Goal: Task Accomplishment & Management: Use online tool/utility

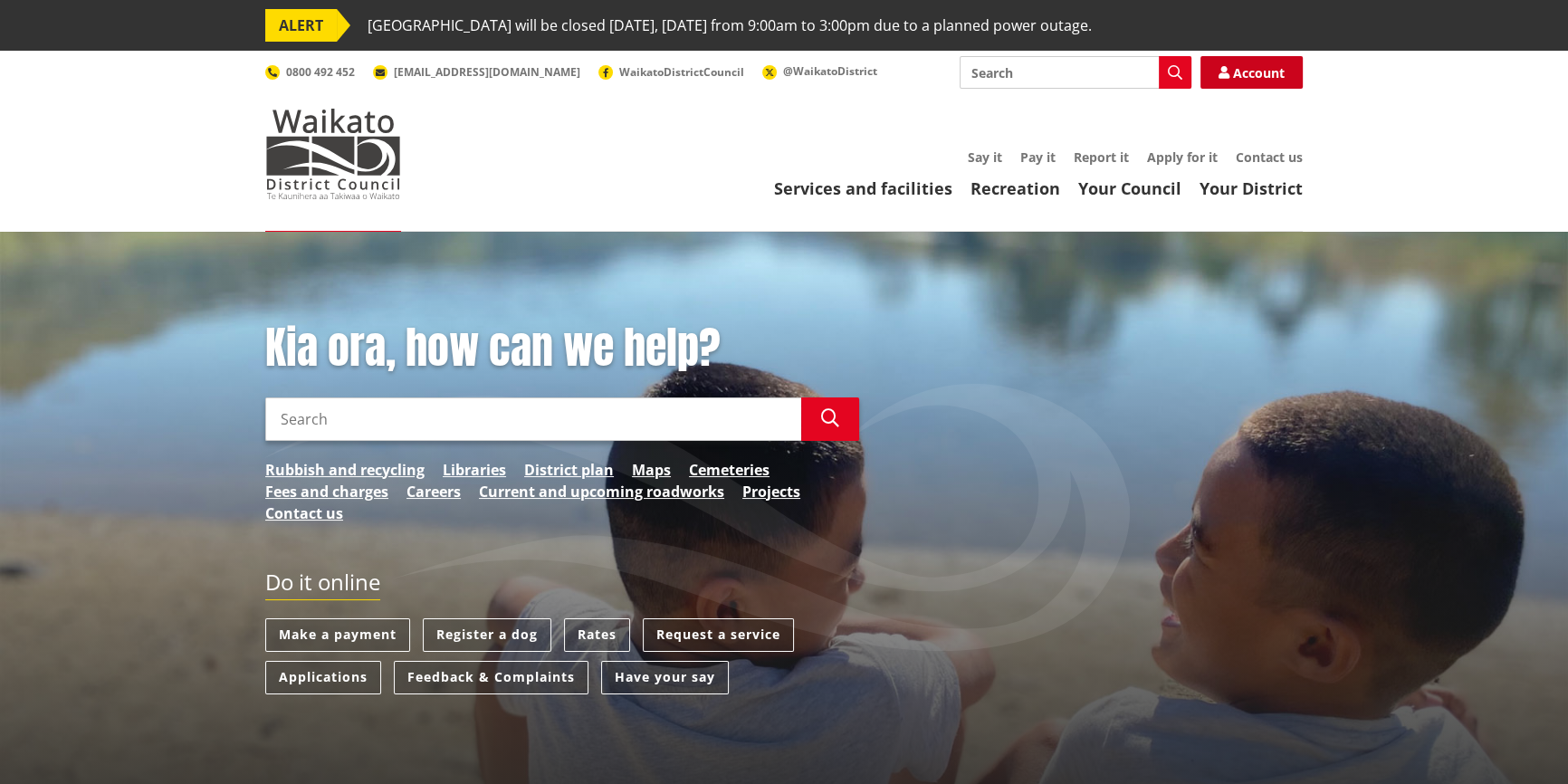
click at [1234, 75] on link "Account" at bounding box center [1251, 72] width 103 height 32
click at [592, 634] on link "Rates" at bounding box center [598, 634] width 67 height 33
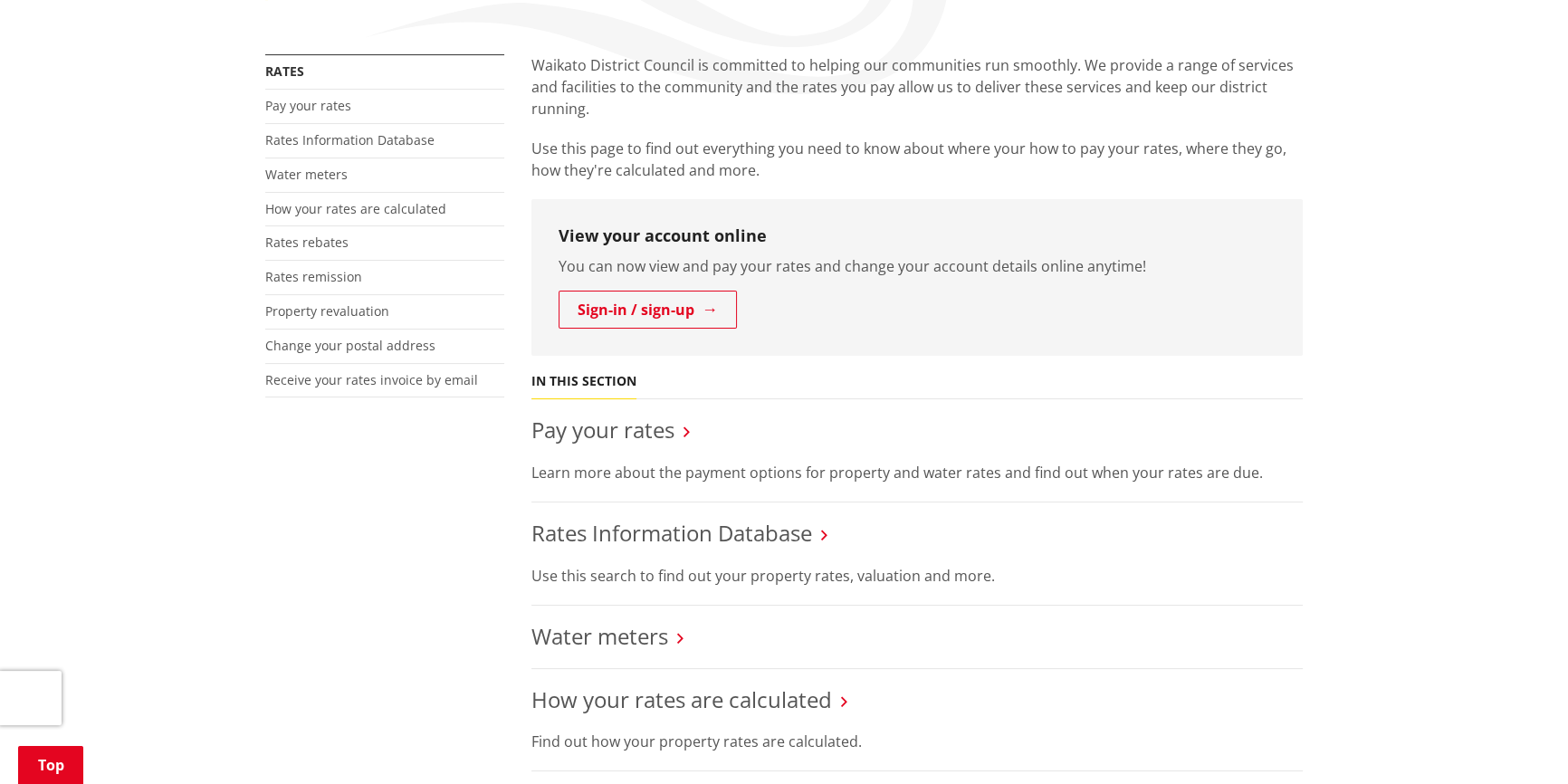
scroll to position [575, 0]
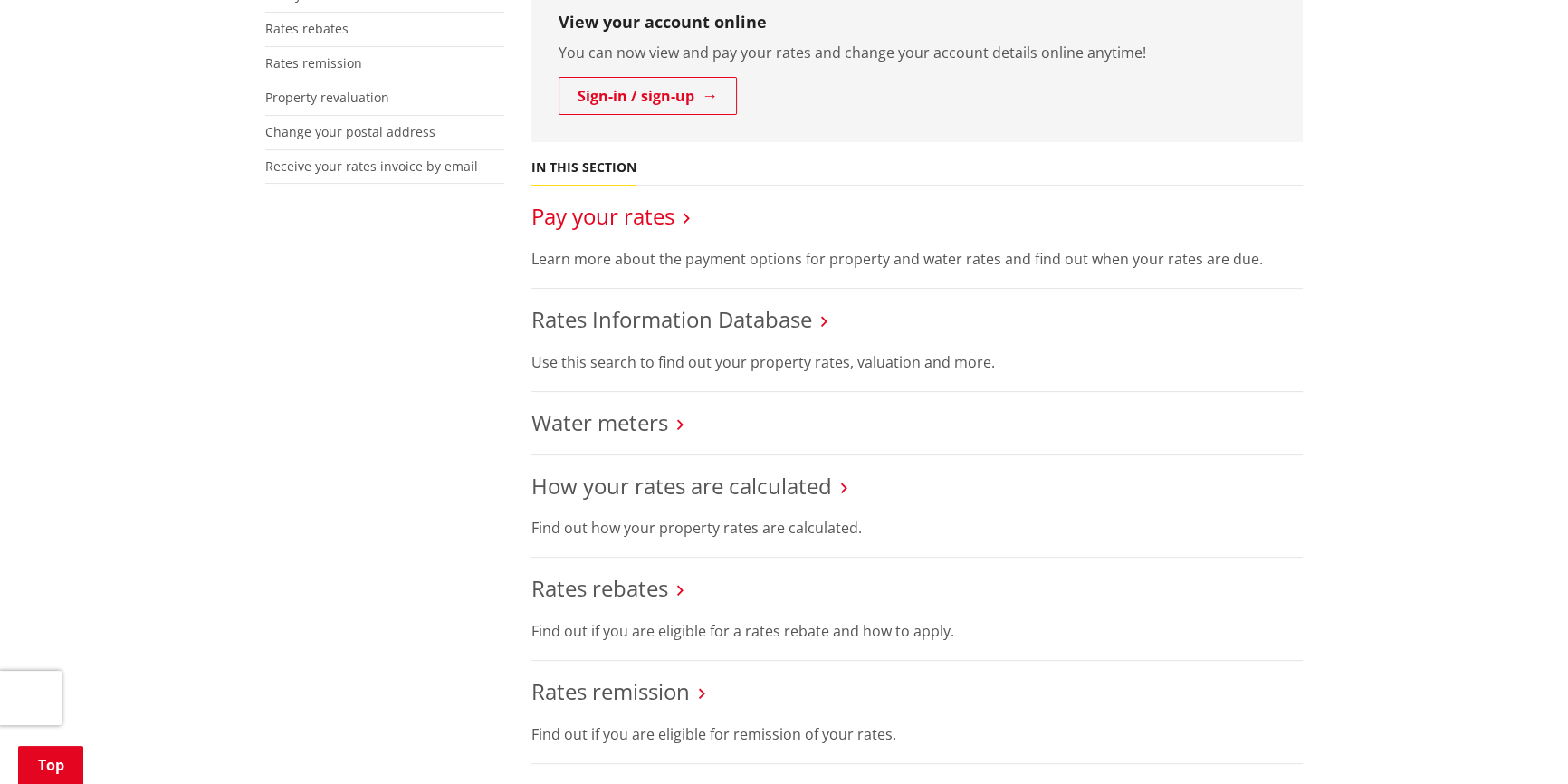
click at [615, 217] on link "Pay your rates" at bounding box center [602, 216] width 143 height 30
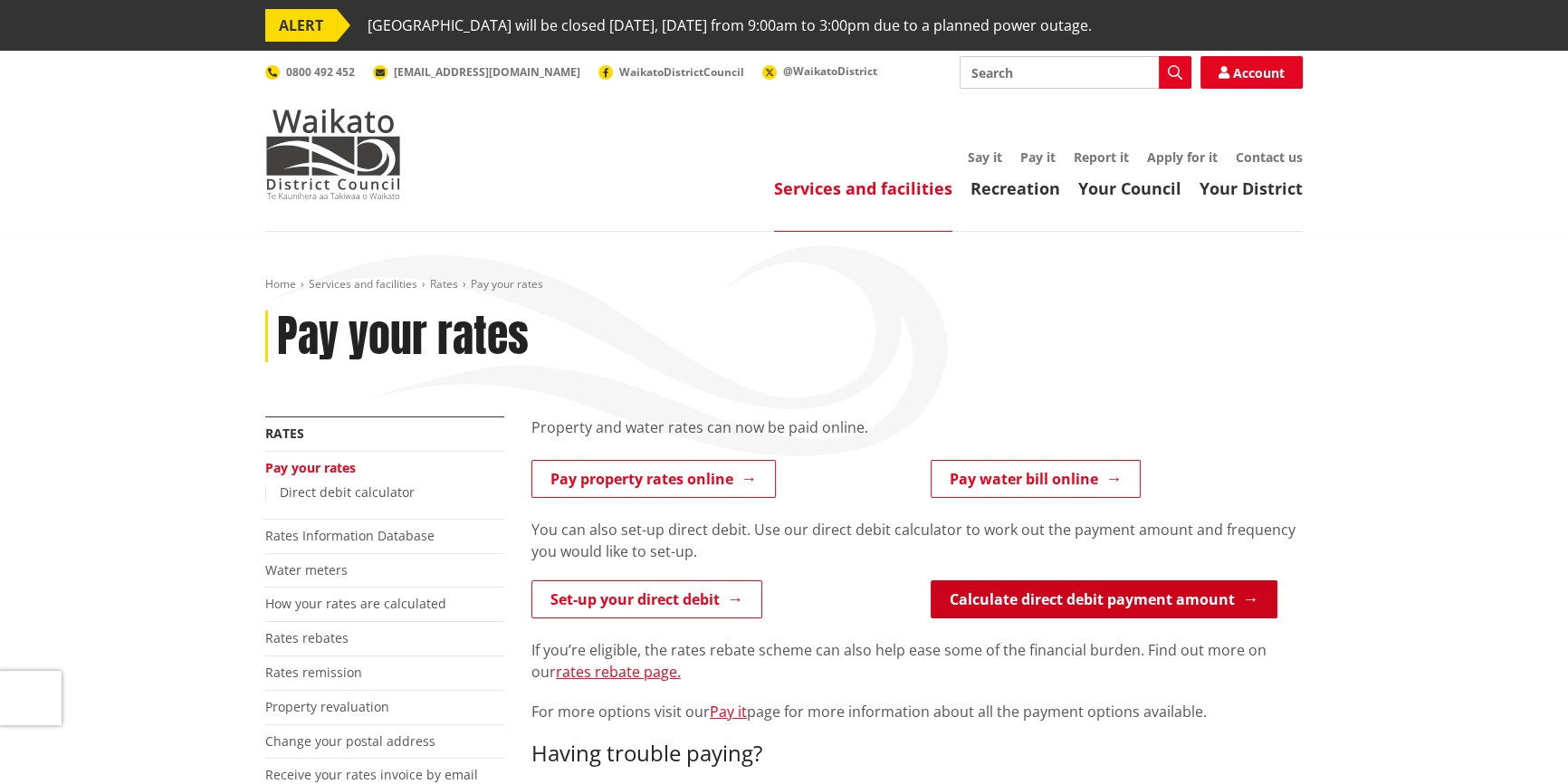
click at [1033, 601] on link "Calculate direct debit payment amount" at bounding box center [1103, 598] width 346 height 38
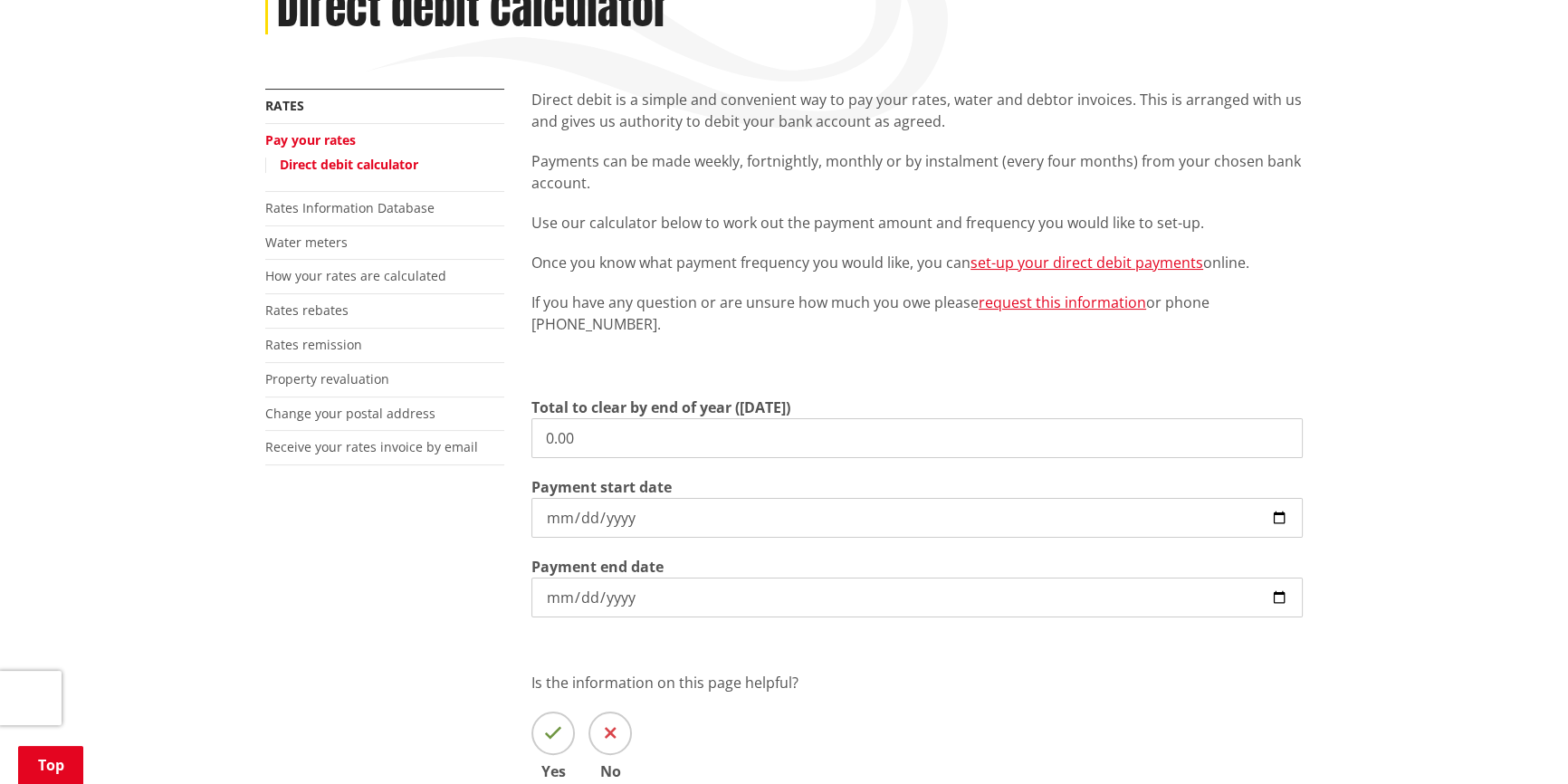
scroll to position [329, 0]
click at [551, 439] on input "0.00" at bounding box center [917, 437] width 772 height 40
type input "3,168.00"
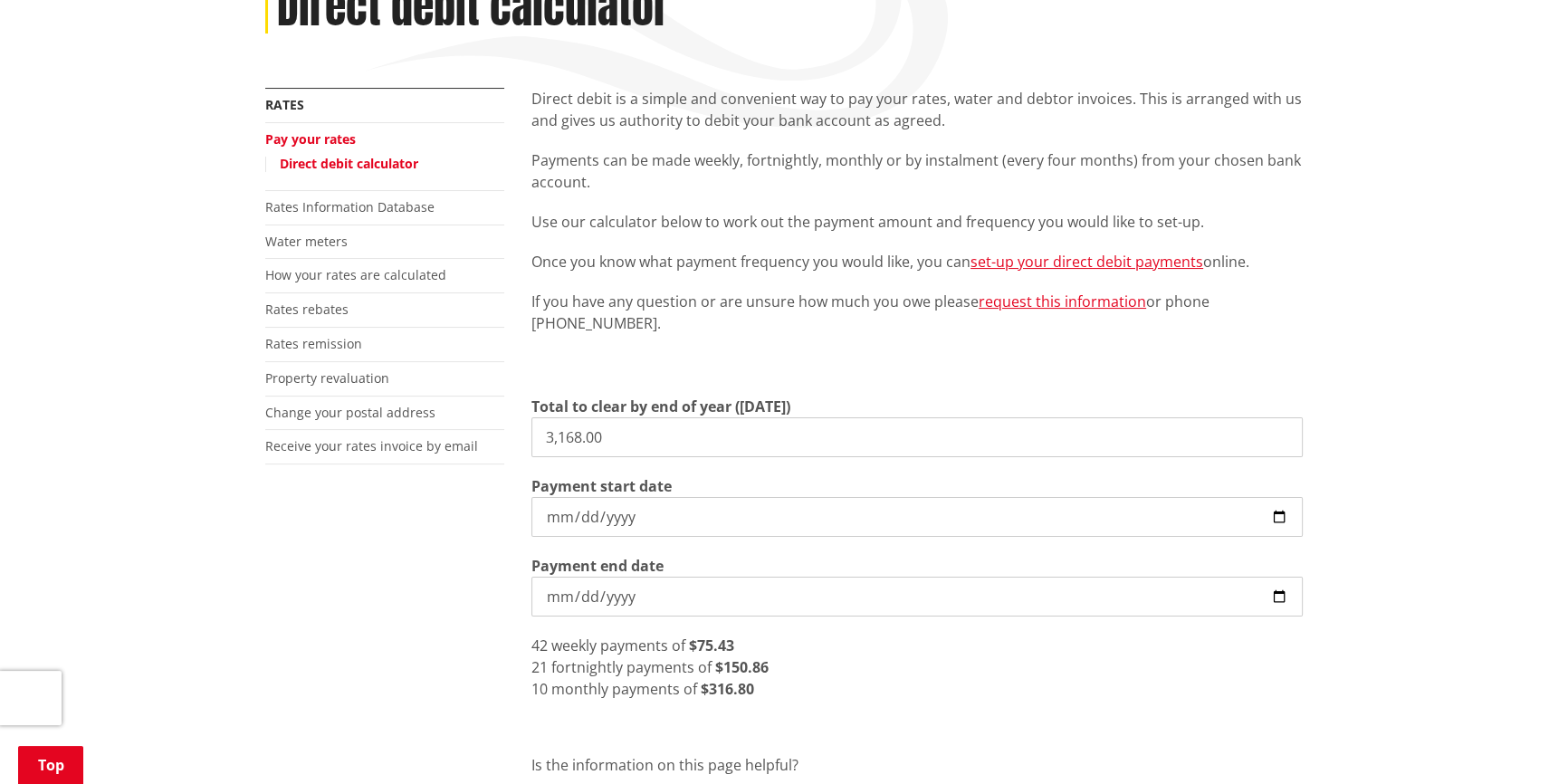
click at [1277, 513] on input "2025-09-09" at bounding box center [917, 516] width 772 height 40
type input "2025-09-16"
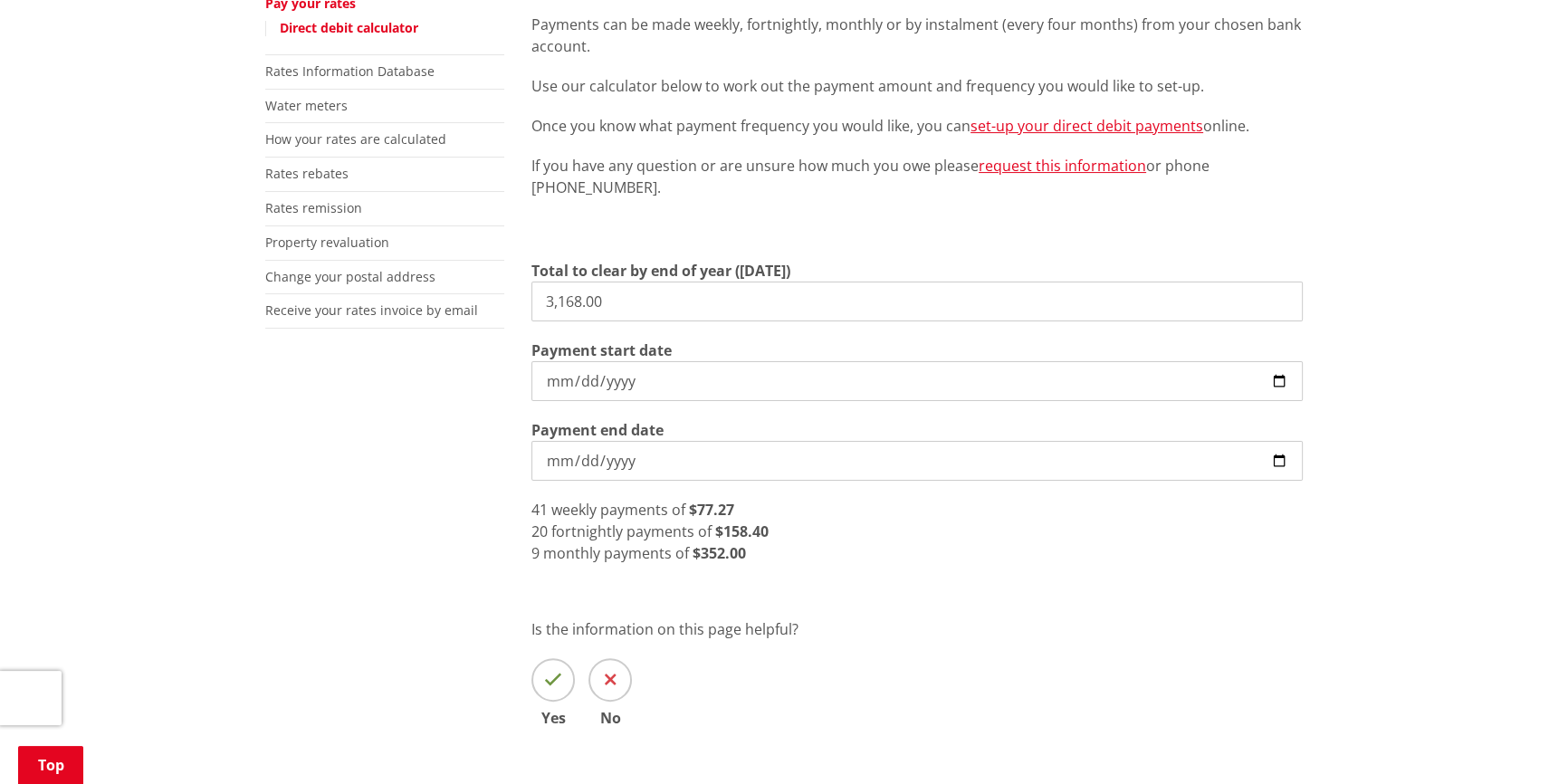
scroll to position [493, 0]
